Goal: Task Accomplishment & Management: Manage account settings

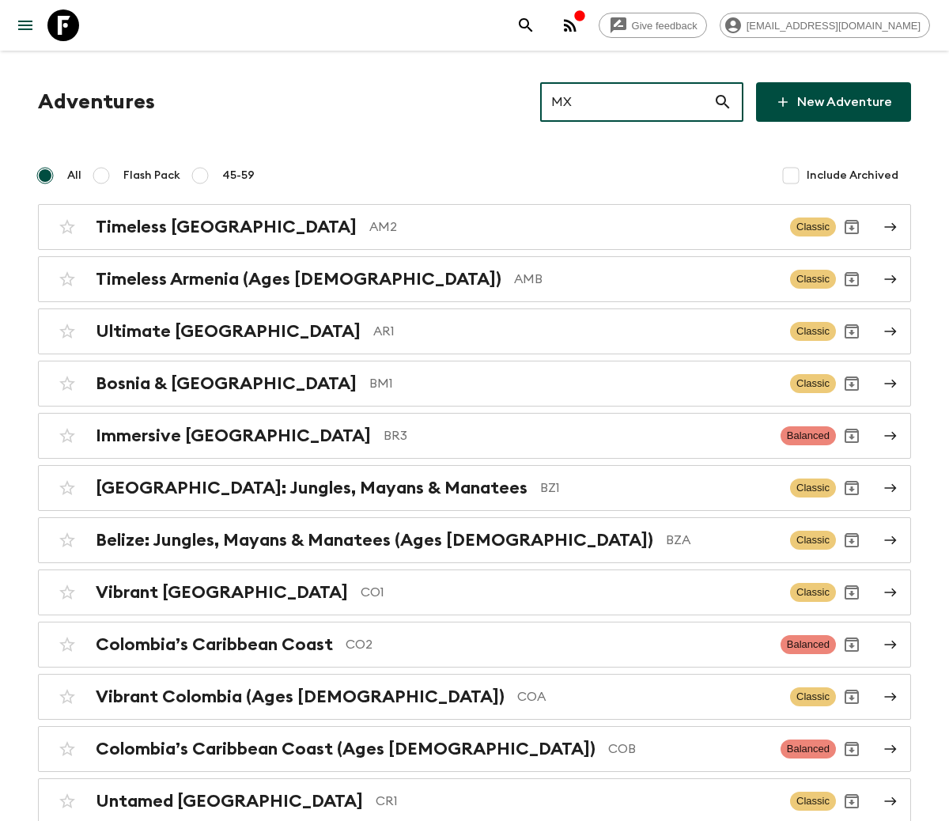
type input "MX3"
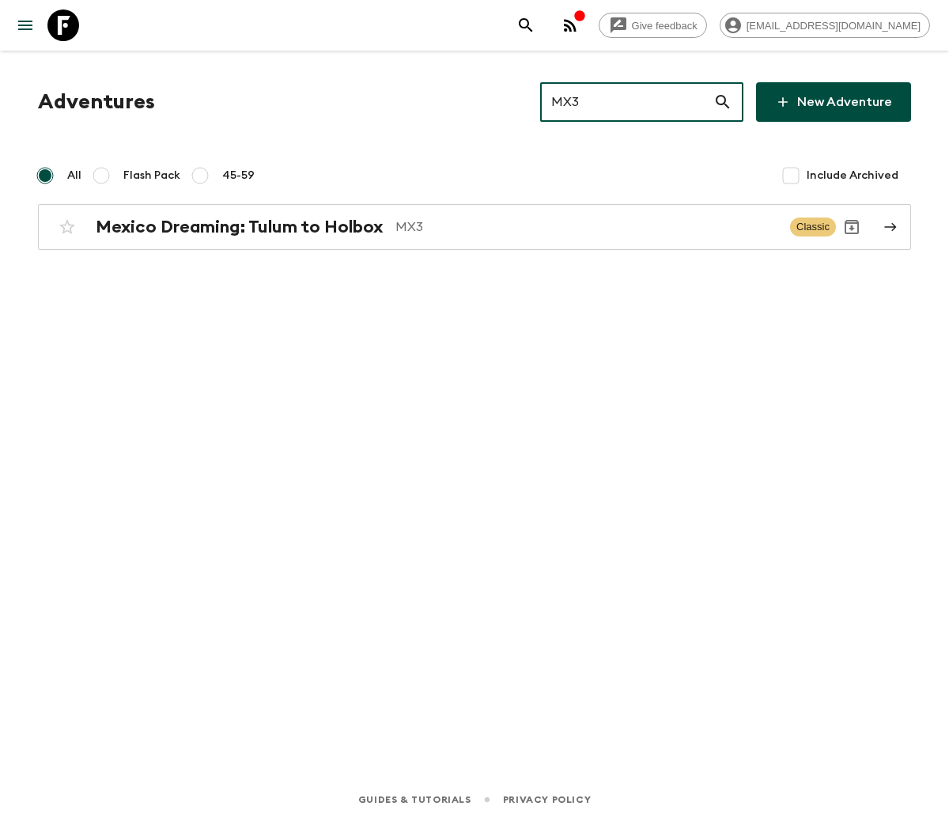
click at [238, 225] on h2 "Mexico Dreaming: Tulum to Holbox" at bounding box center [239, 227] width 287 height 21
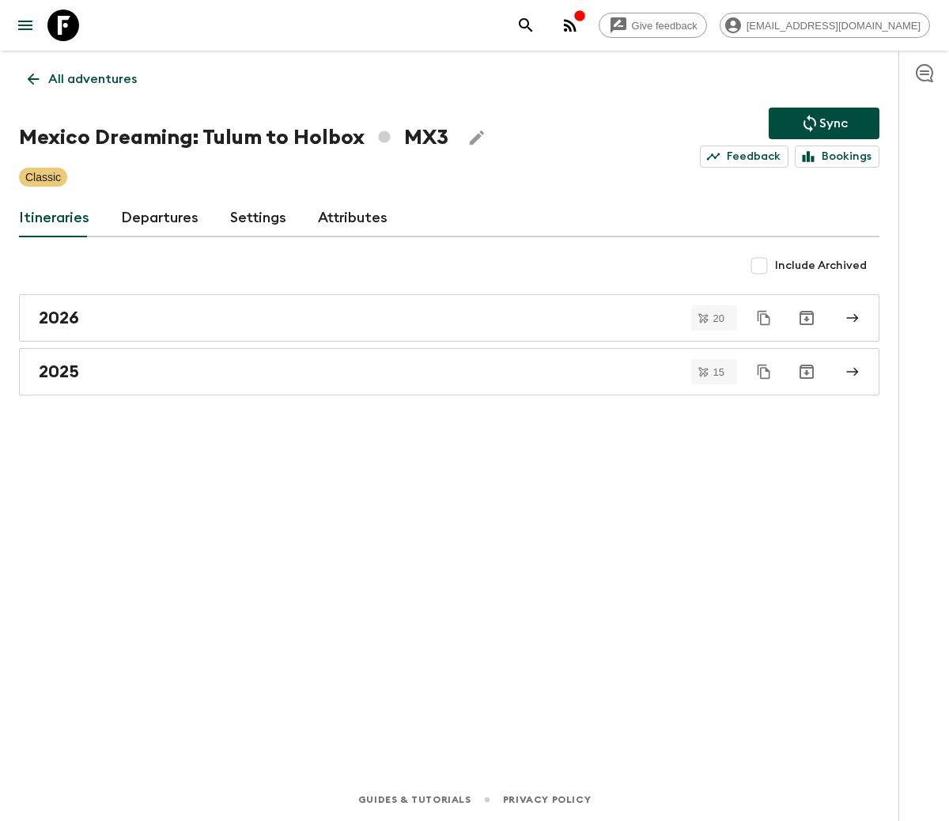
click at [155, 215] on link "Departures" at bounding box center [160, 218] width 78 height 38
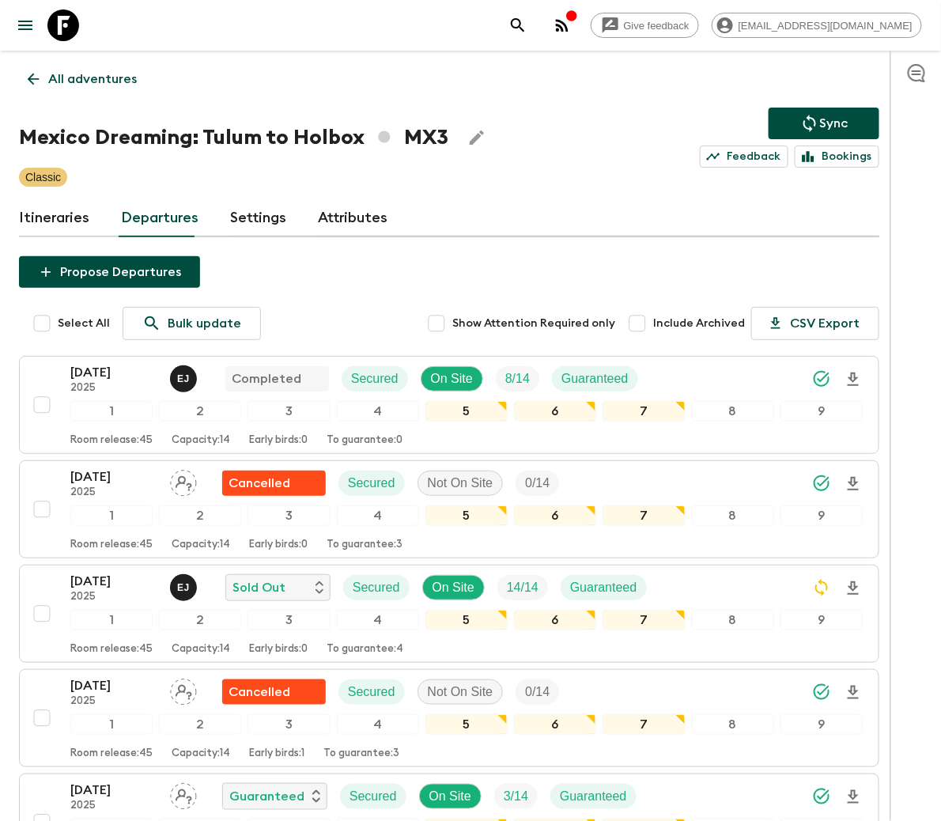
scroll to position [1009, 0]
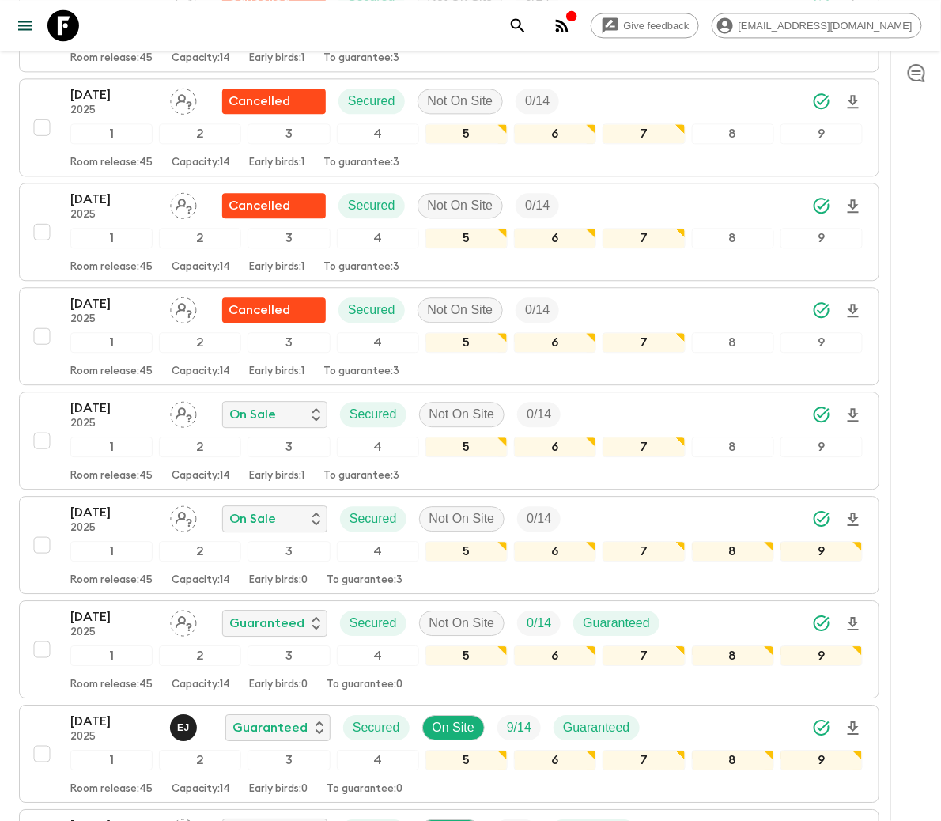
click at [40, 445] on input "checkbox" at bounding box center [42, 441] width 32 height 32
checkbox input "true"
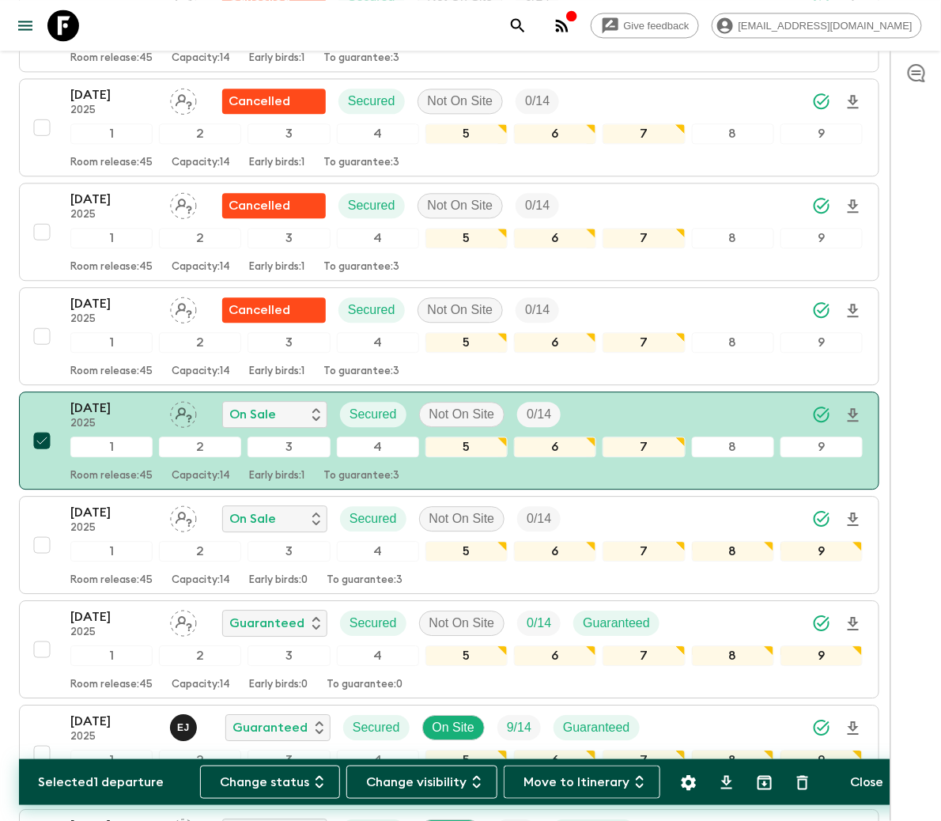
click at [276, 780] on button "Change status" at bounding box center [270, 782] width 140 height 33
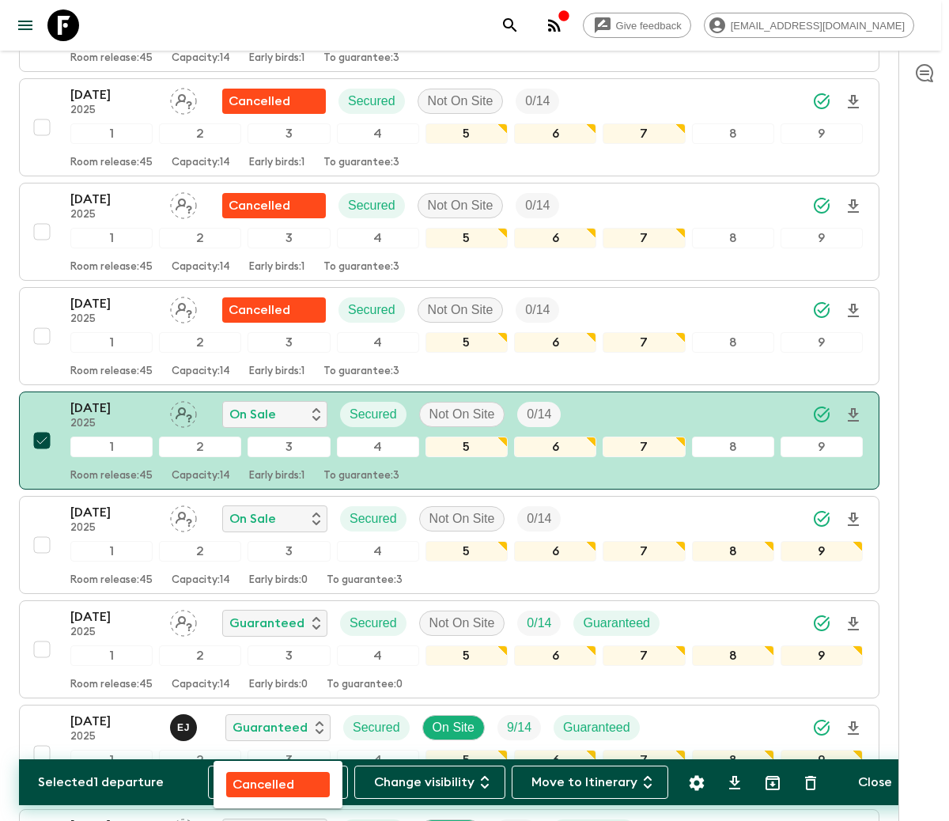
click at [279, 780] on p "Cancelled" at bounding box center [264, 784] width 62 height 19
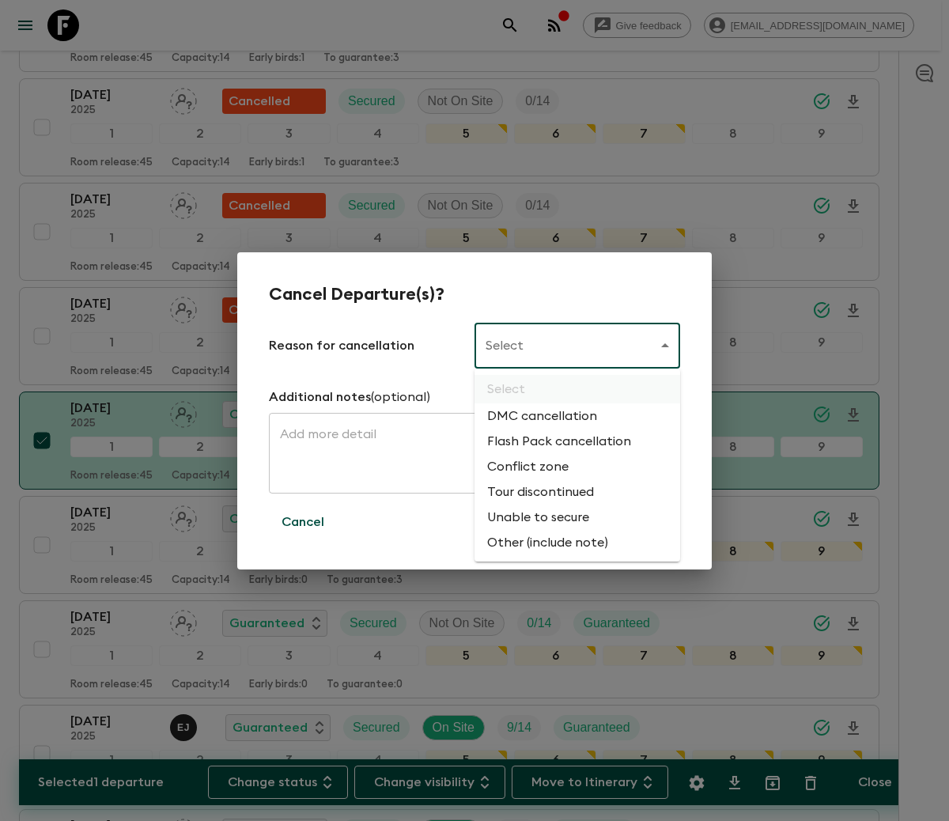
click at [556, 439] on li "Flash Pack cancellation" at bounding box center [578, 441] width 206 height 25
type input "FLASHPACK_CANCELLATION"
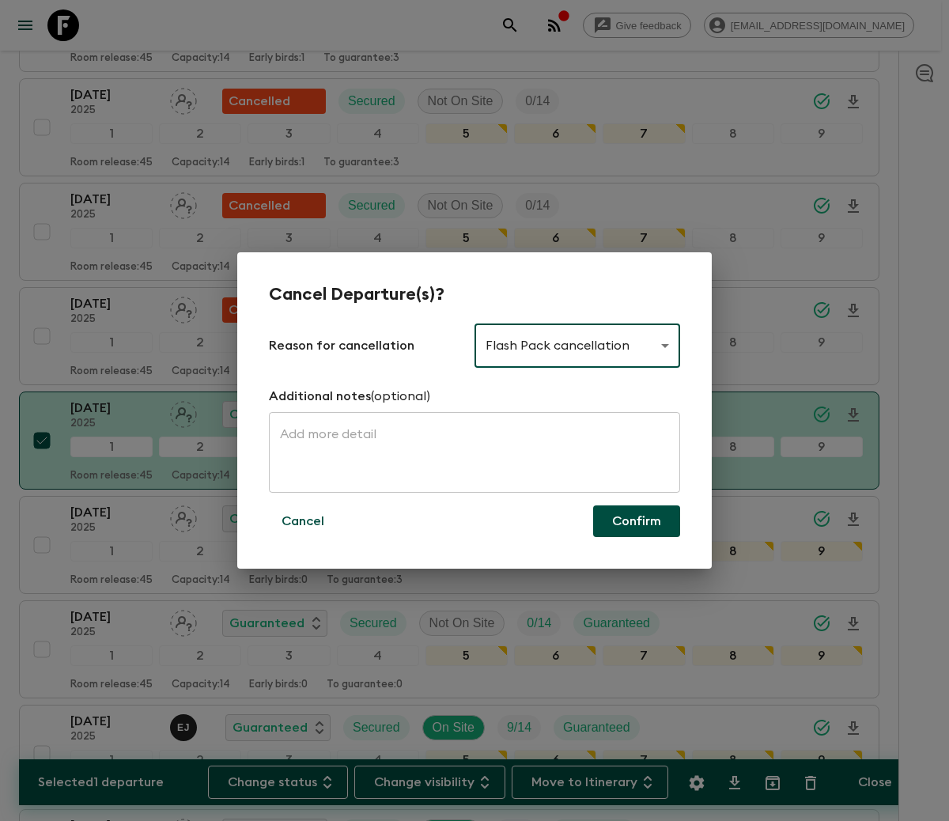
click at [636, 519] on button "Confirm" at bounding box center [636, 521] width 87 height 32
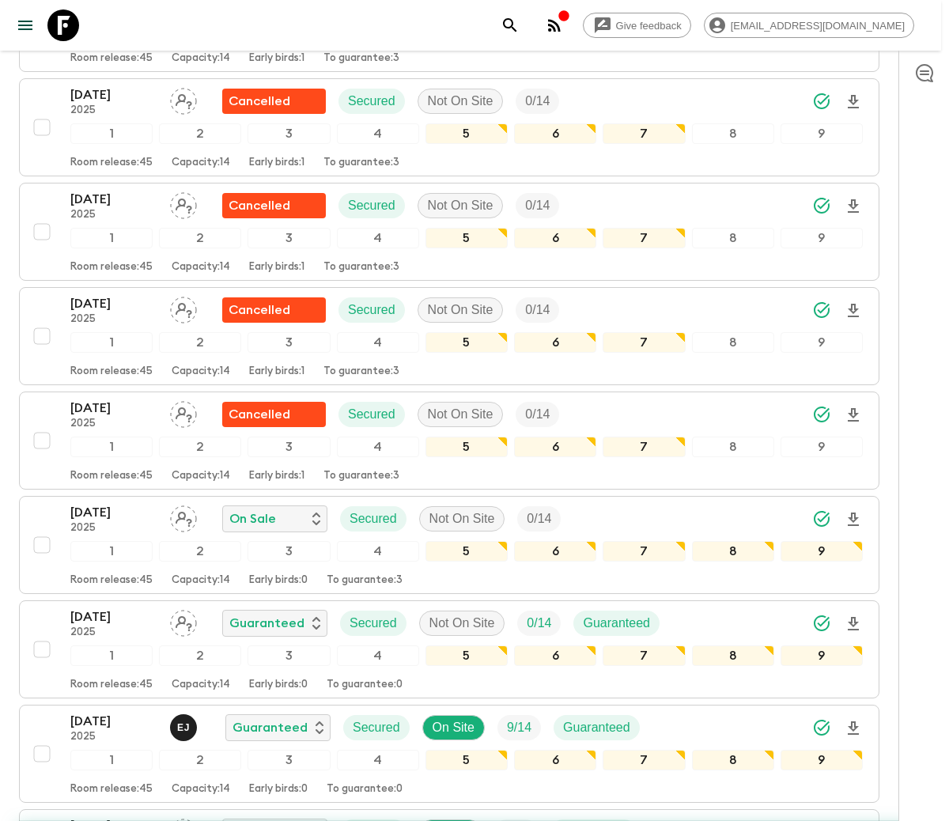
checkbox input "false"
